Goal: Task Accomplishment & Management: Manage account settings

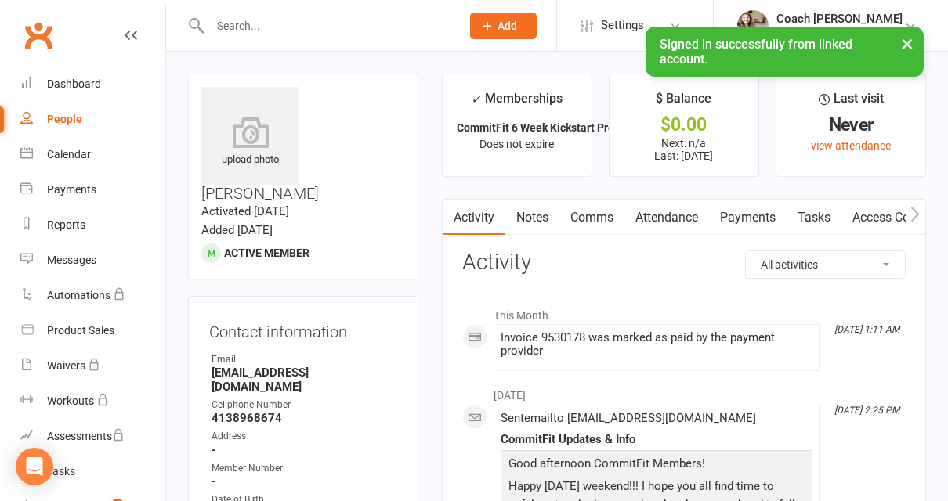
click at [909, 40] on button "×" at bounding box center [907, 44] width 28 height 34
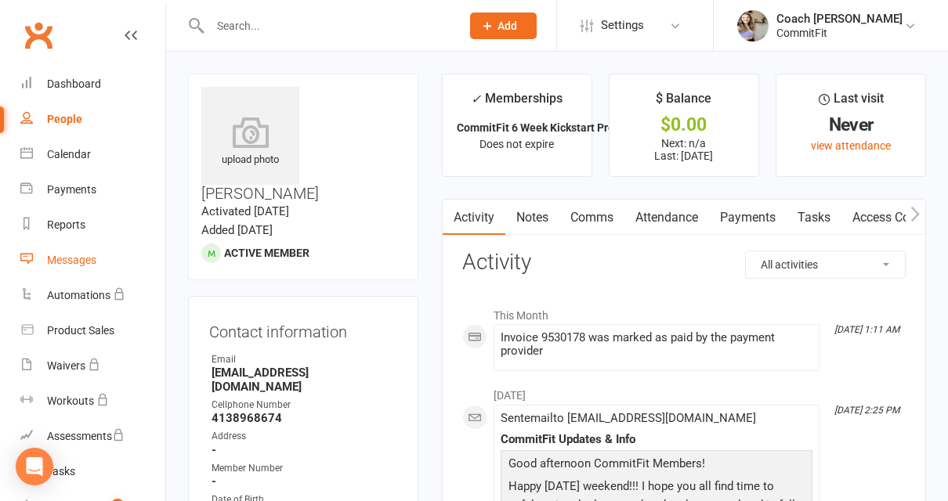
click at [81, 255] on div "Messages" at bounding box center [71, 260] width 49 height 13
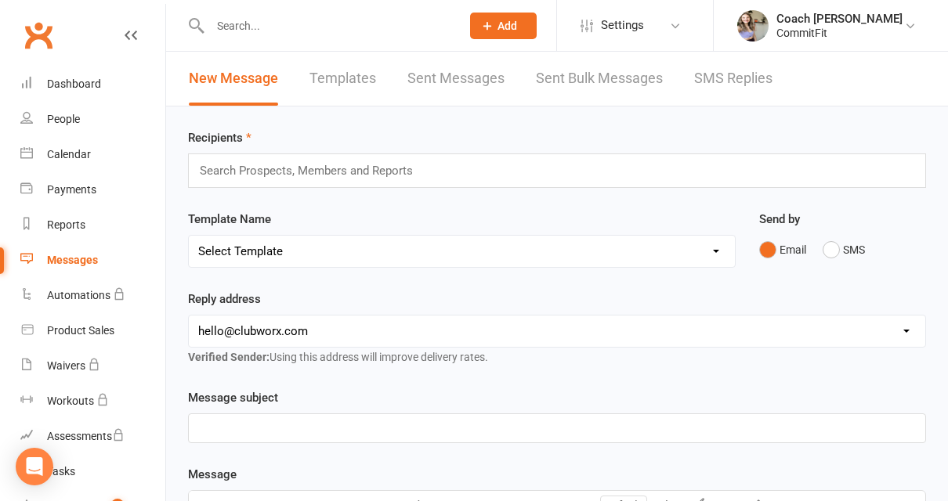
click at [450, 164] on div "Search Prospects, Members and Reports" at bounding box center [557, 171] width 738 height 34
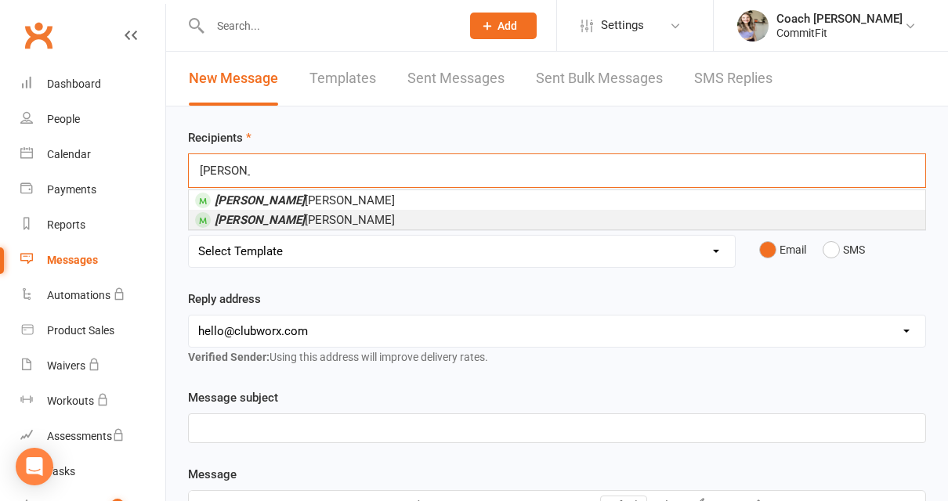
type input "[PERSON_NAME]"
click at [400, 221] on li "[PERSON_NAME]" at bounding box center [557, 220] width 736 height 20
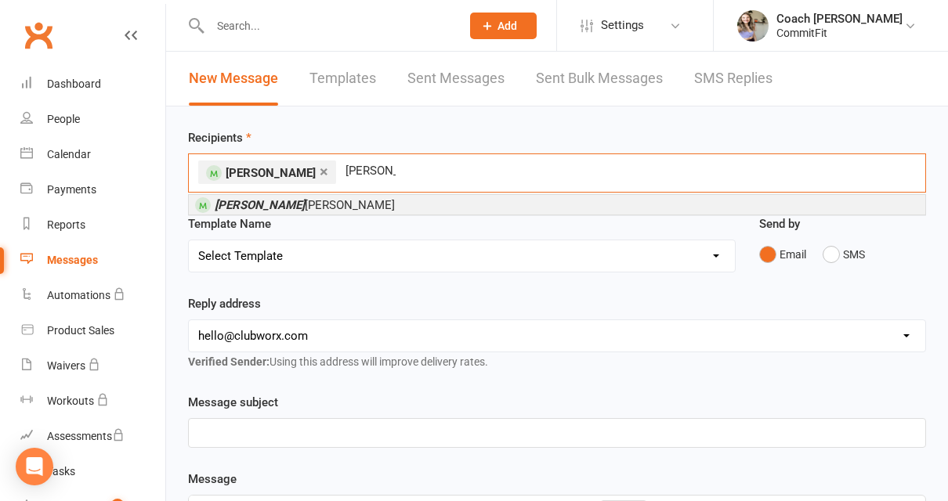
type input "[PERSON_NAME]"
click at [367, 200] on li "[PERSON_NAME]" at bounding box center [557, 205] width 736 height 20
type input "kels"
click at [477, 208] on li "Kels [PERSON_NAME]" at bounding box center [557, 205] width 736 height 20
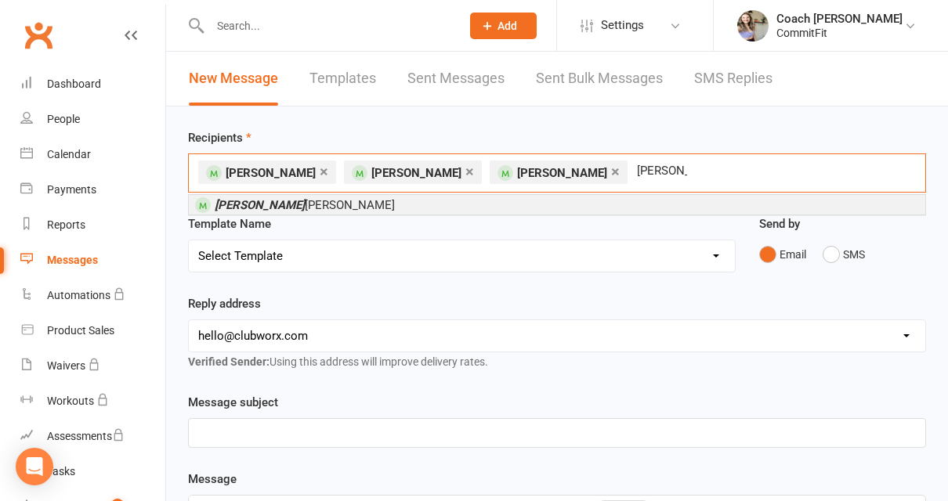
type input "[PERSON_NAME]"
click at [399, 207] on li "[PERSON_NAME]" at bounding box center [557, 205] width 736 height 20
type input "bianca"
click at [388, 208] on li "[PERSON_NAME]" at bounding box center [557, 205] width 736 height 20
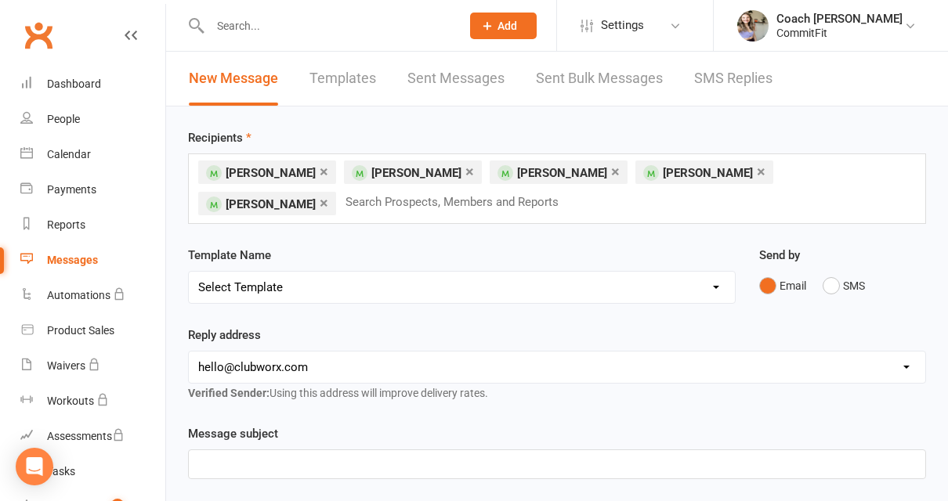
click at [376, 467] on p "﻿" at bounding box center [557, 464] width 718 height 19
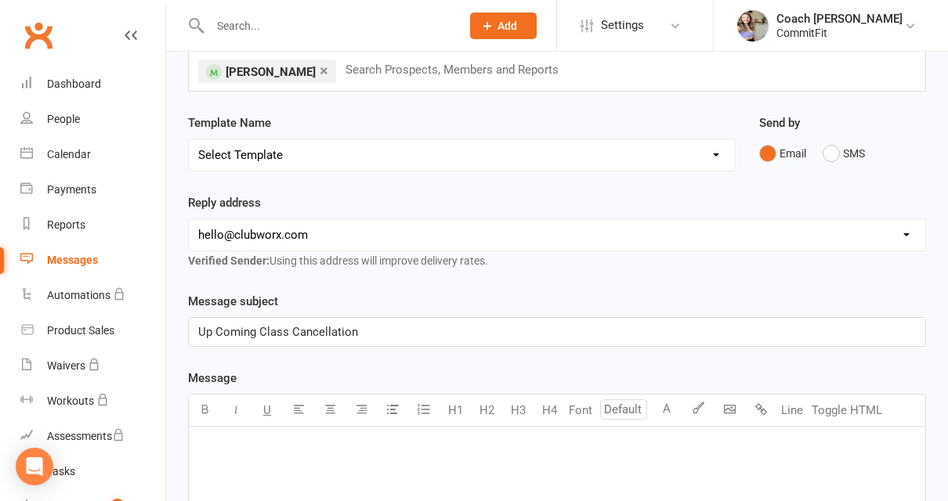
scroll to position [135, 0]
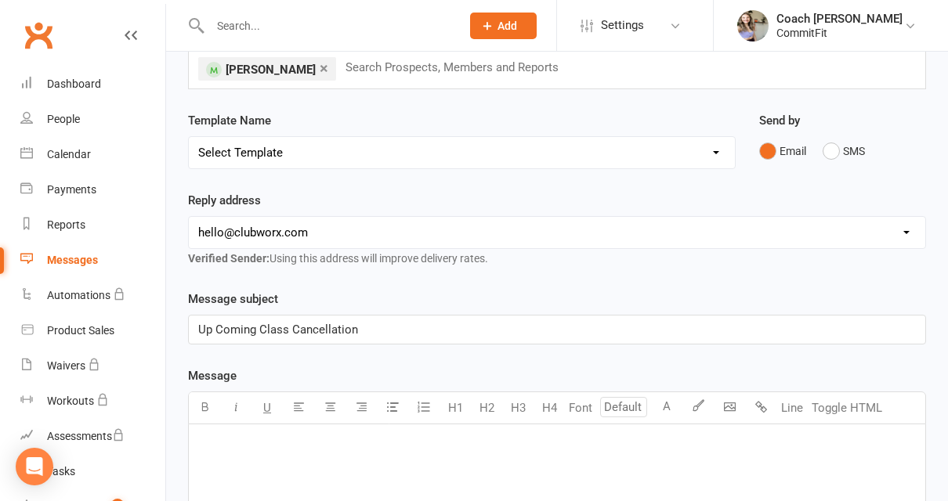
click at [472, 442] on p "﻿" at bounding box center [557, 445] width 718 height 19
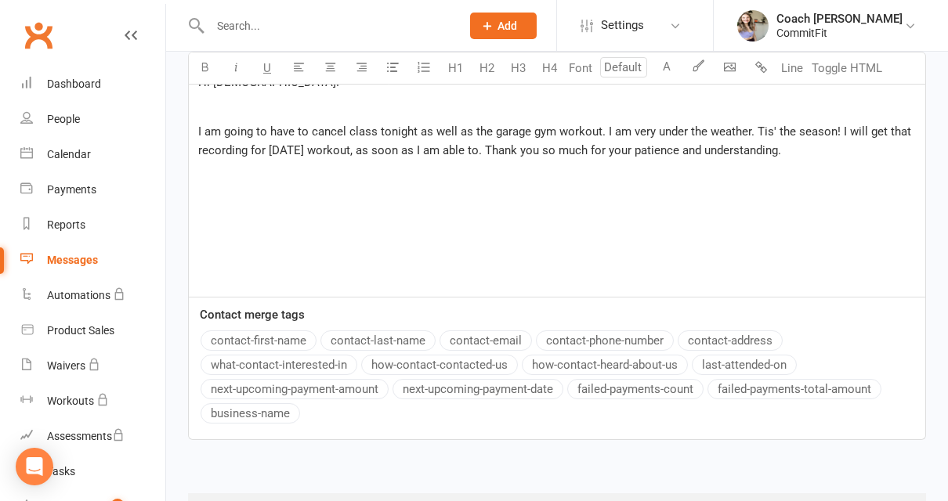
scroll to position [436, 0]
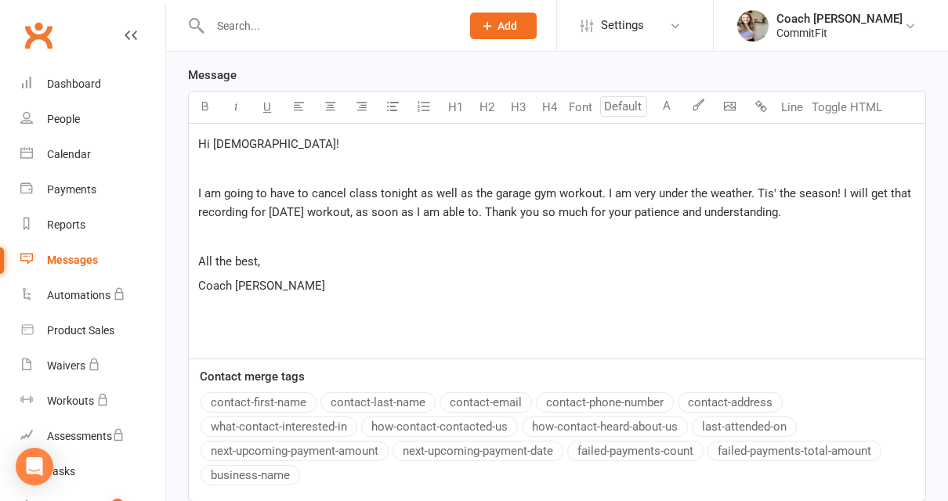
click at [809, 208] on p "I am going to have to cancel class tonight as well as the garage gym workout. I…" at bounding box center [557, 203] width 718 height 38
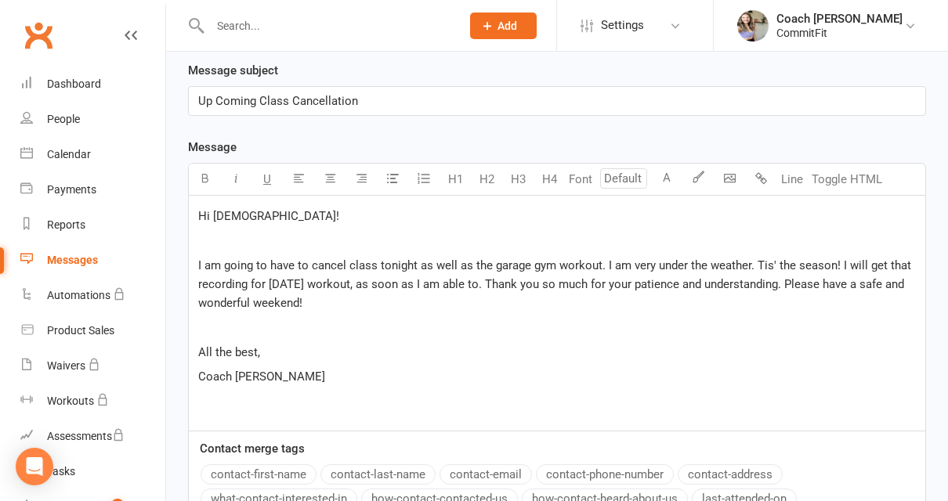
scroll to position [366, 0]
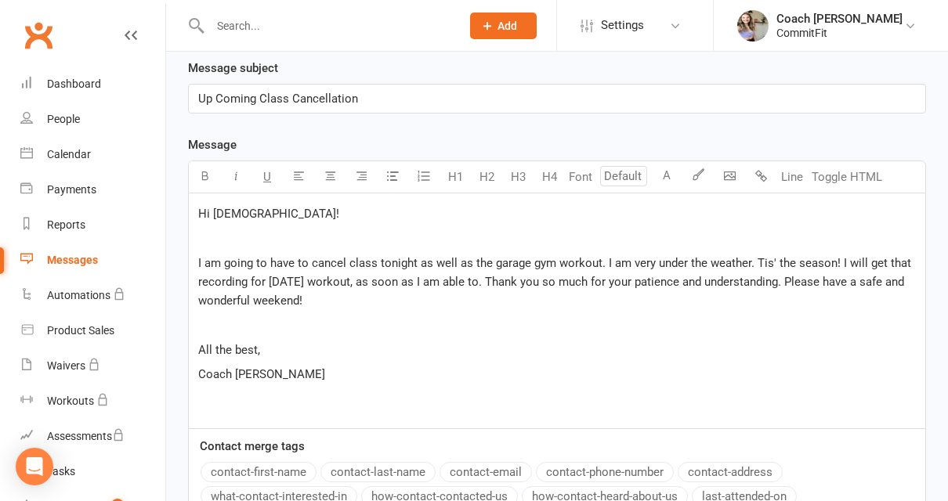
click at [370, 89] on p "Up Coming Class Cancellation" at bounding box center [557, 98] width 718 height 19
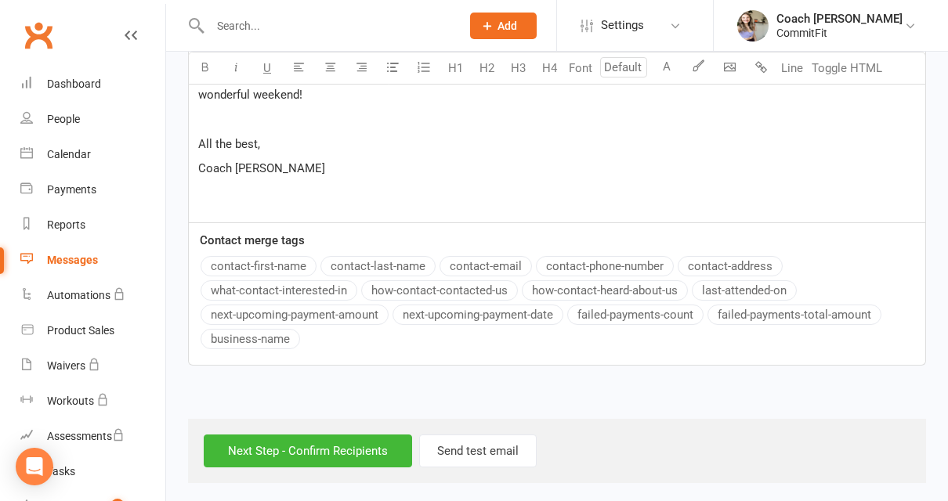
scroll to position [568, 0]
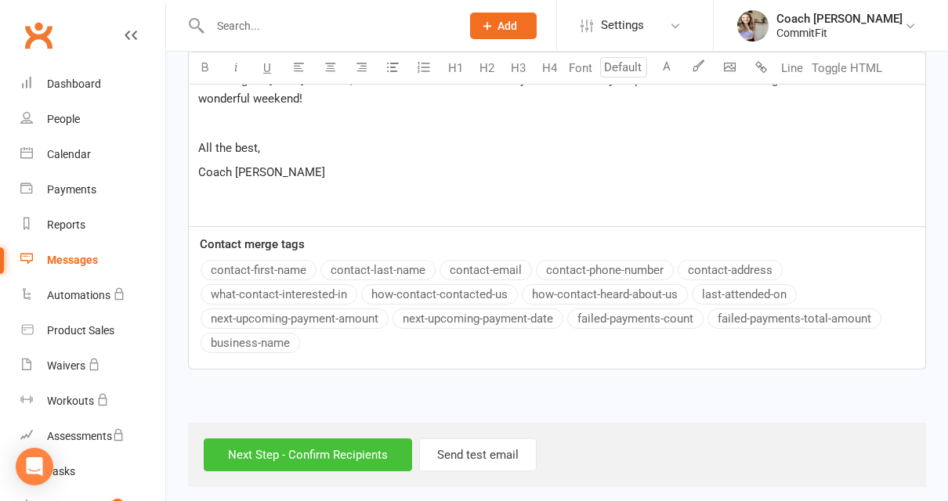
click at [316, 451] on input "Next Step - Confirm Recipients" at bounding box center [308, 455] width 208 height 33
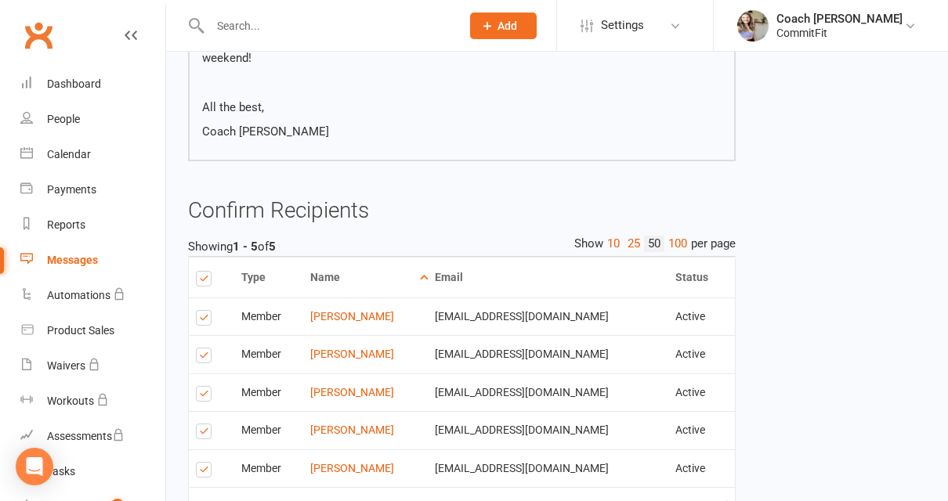
scroll to position [464, 0]
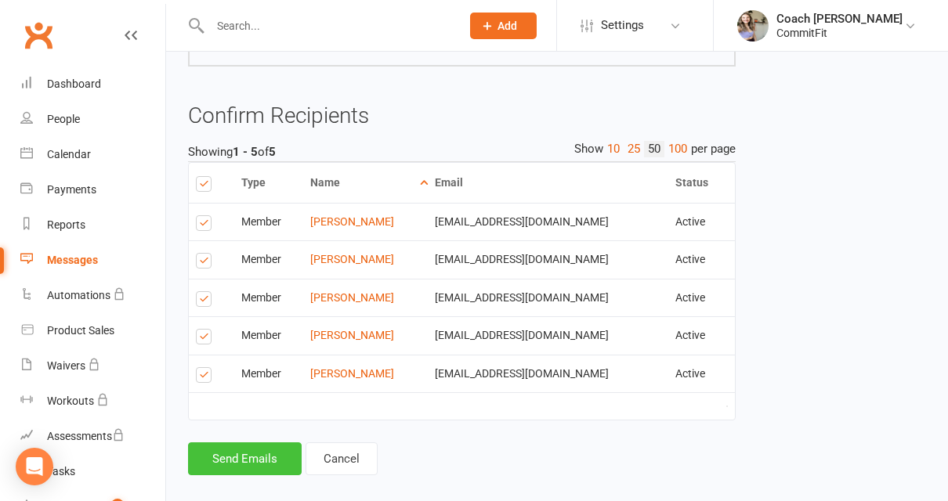
click at [243, 443] on button "Send Emails" at bounding box center [245, 459] width 114 height 33
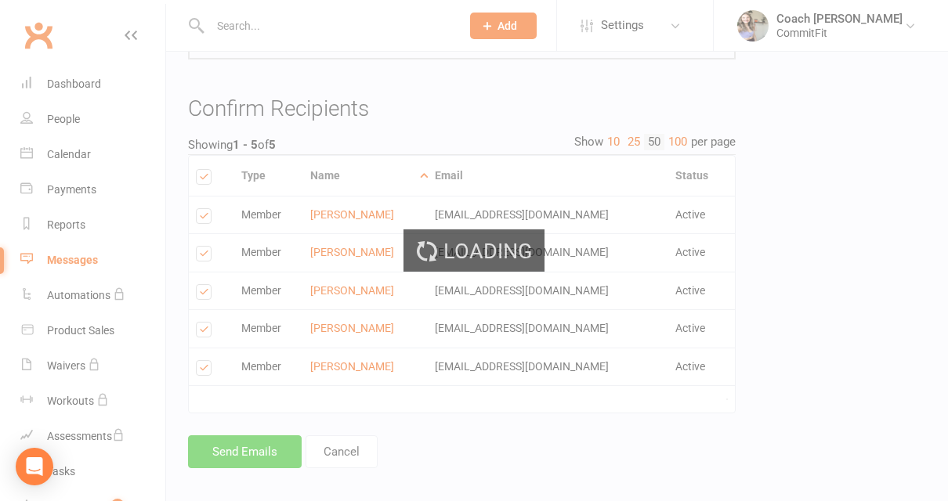
scroll to position [457, 0]
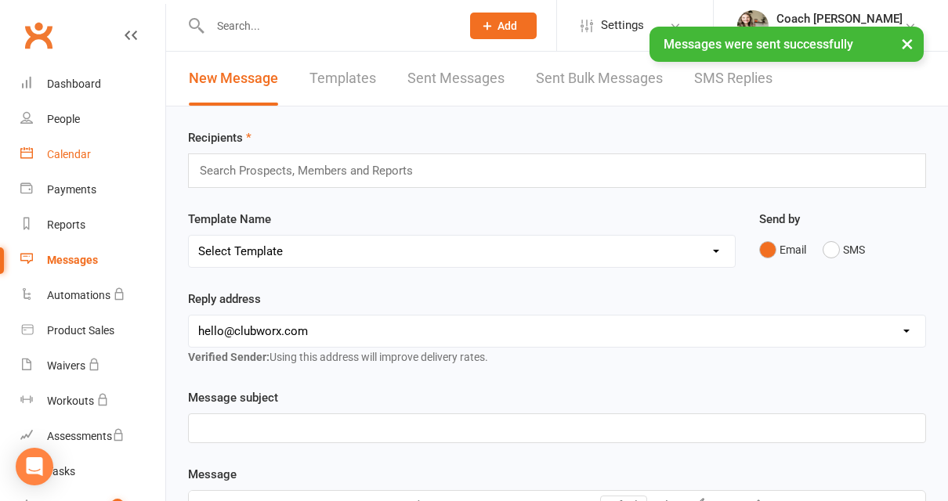
click at [74, 161] on link "Calendar" at bounding box center [92, 154] width 145 height 35
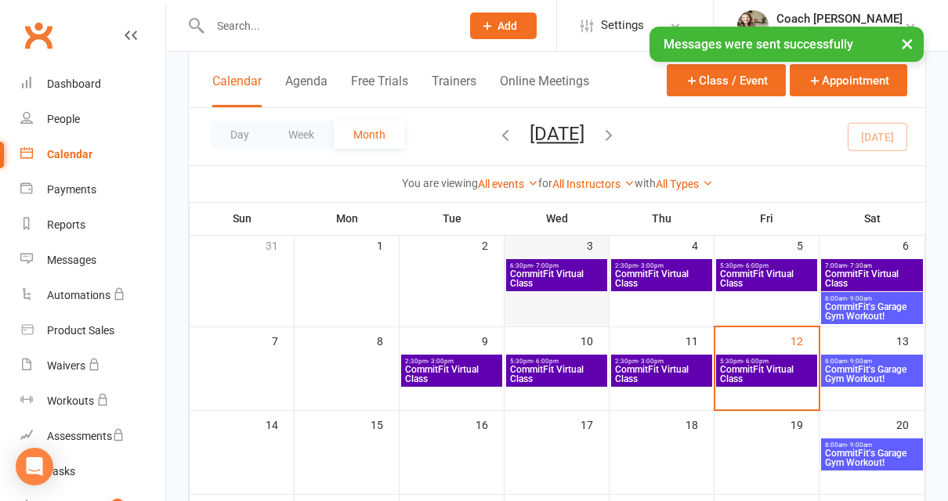
scroll to position [108, 0]
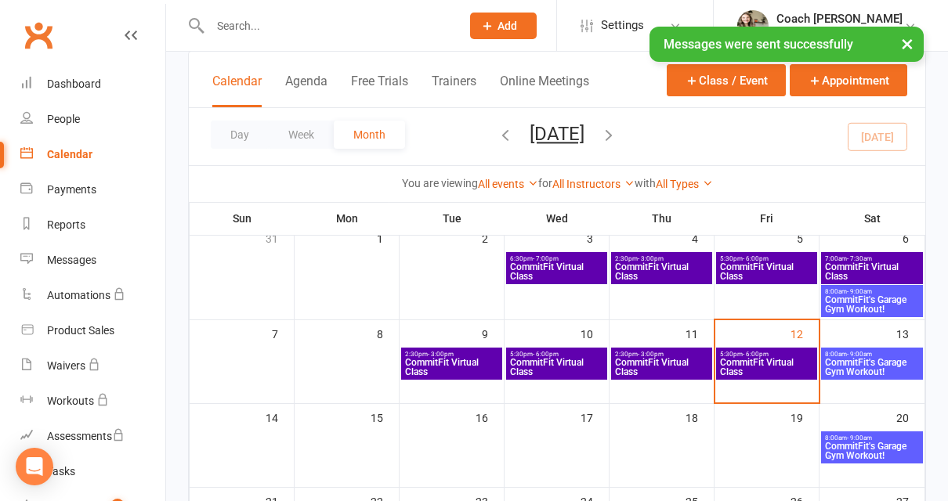
click at [788, 358] on span "CommitFit Virtual Class" at bounding box center [766, 367] width 95 height 19
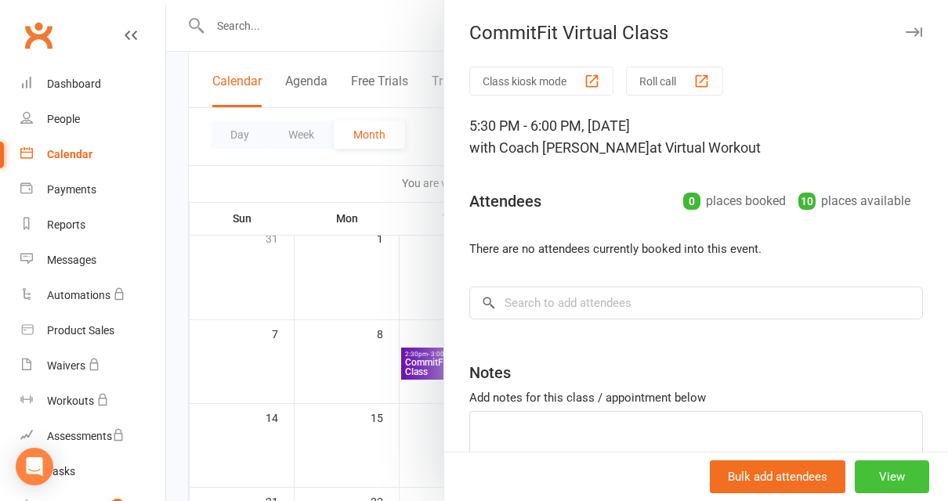
click at [884, 475] on button "View" at bounding box center [892, 477] width 74 height 33
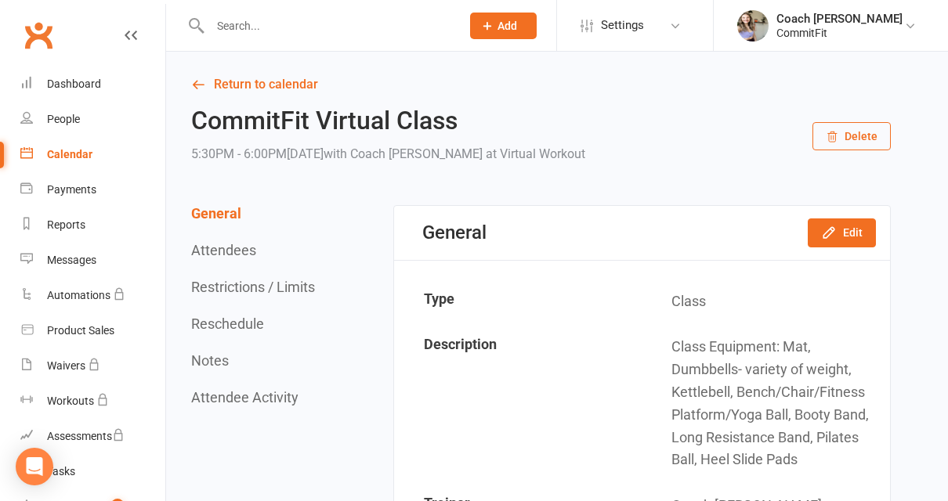
click at [866, 136] on button "Delete" at bounding box center [851, 136] width 78 height 28
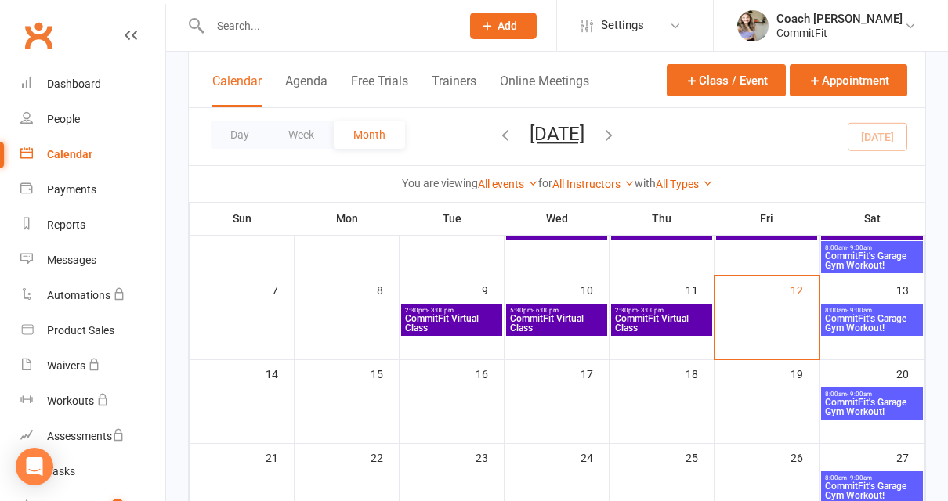
scroll to position [154, 0]
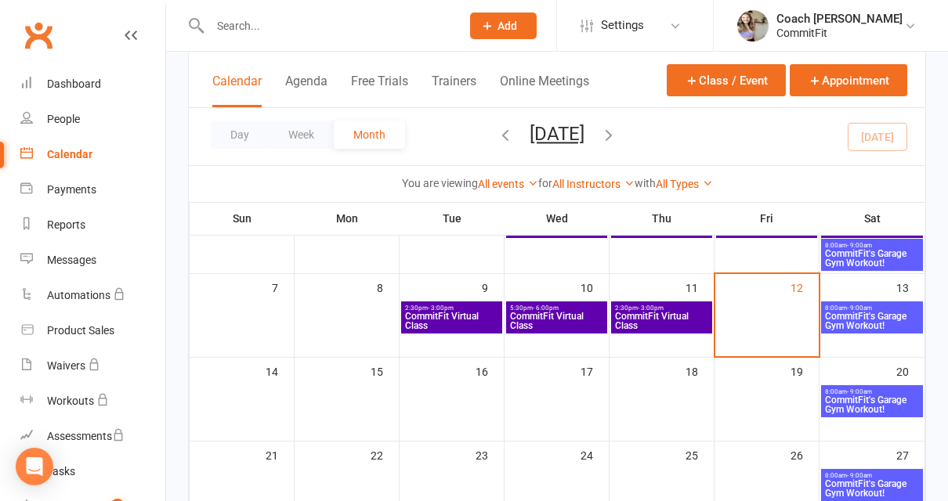
click at [852, 307] on span "- 9:00am" at bounding box center [859, 308] width 25 height 7
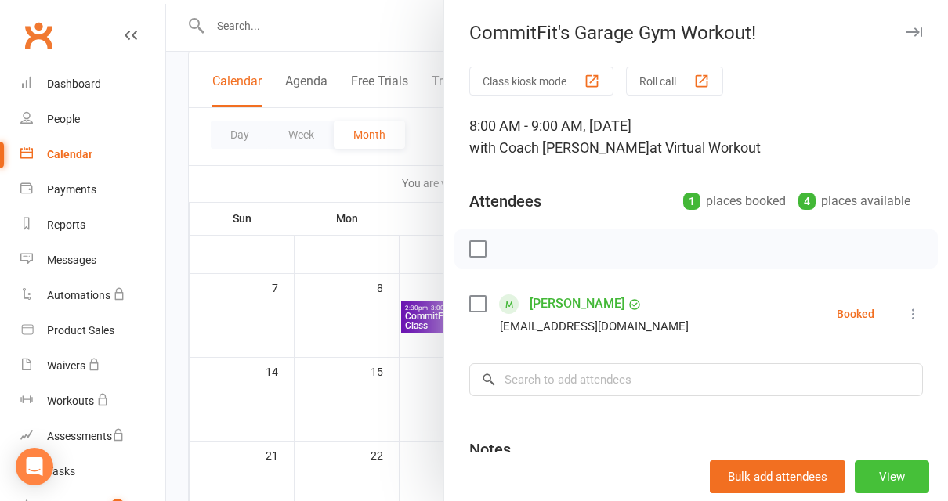
click at [907, 472] on button "View" at bounding box center [892, 477] width 74 height 33
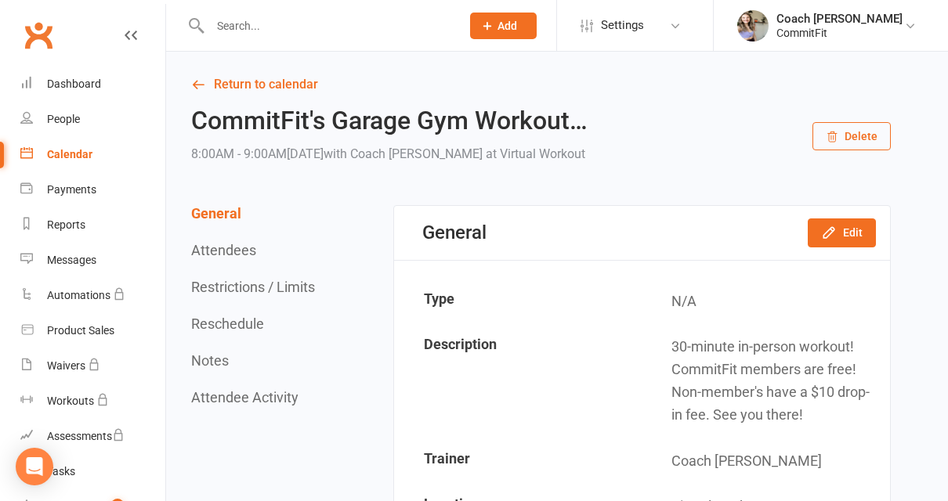
click at [851, 126] on button "Delete" at bounding box center [851, 136] width 78 height 28
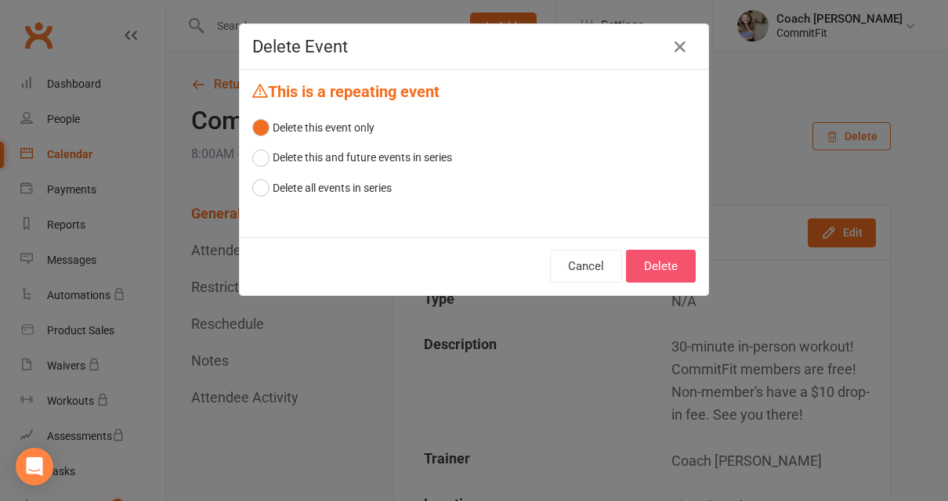
click at [657, 262] on button "Delete" at bounding box center [661, 266] width 70 height 33
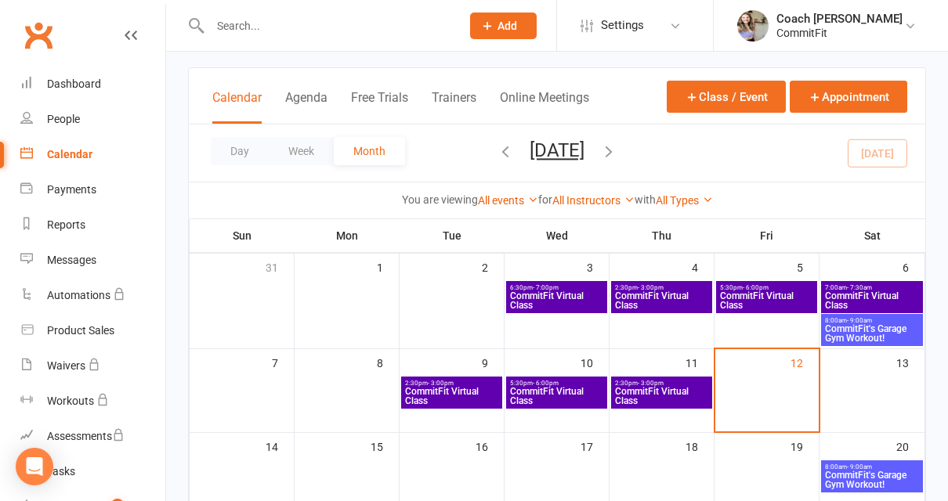
scroll to position [81, 0]
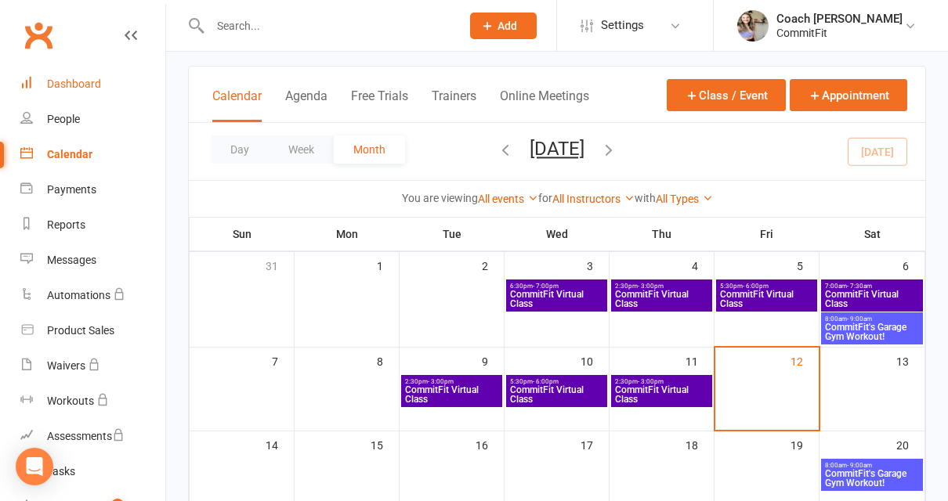
click at [59, 94] on link "Dashboard" at bounding box center [92, 84] width 145 height 35
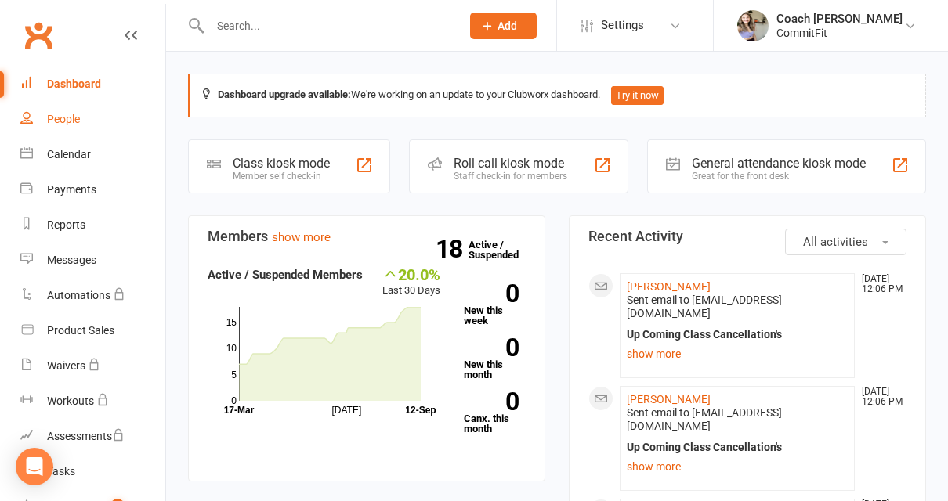
click at [74, 121] on div "People" at bounding box center [63, 119] width 33 height 13
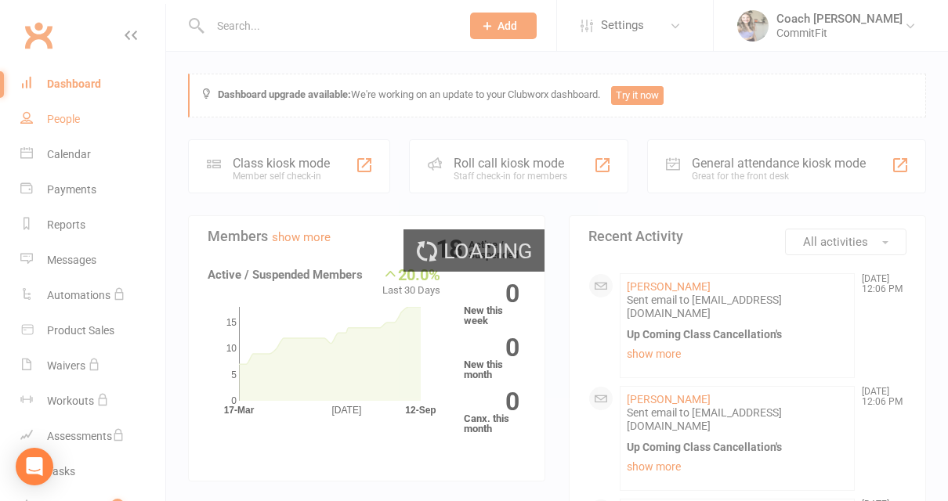
select select "25"
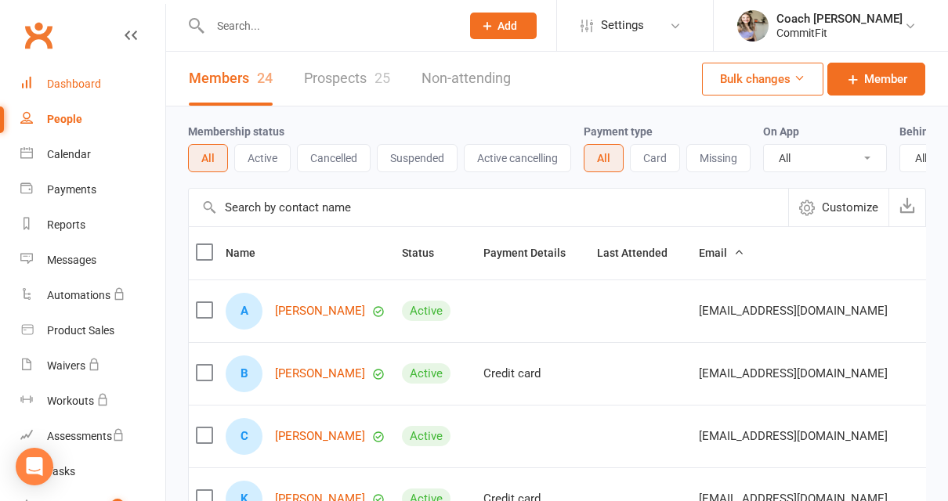
click at [81, 89] on div "Dashboard" at bounding box center [74, 84] width 54 height 13
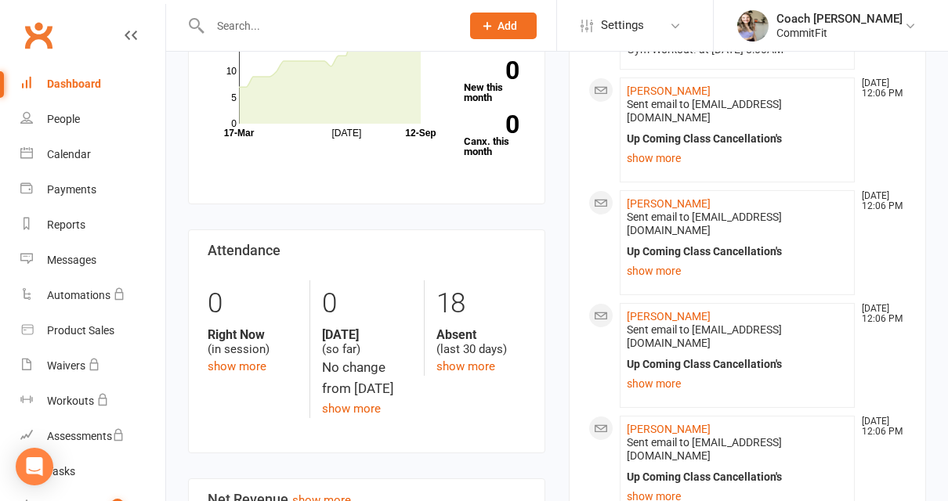
scroll to position [278, 0]
